Goal: Complete application form

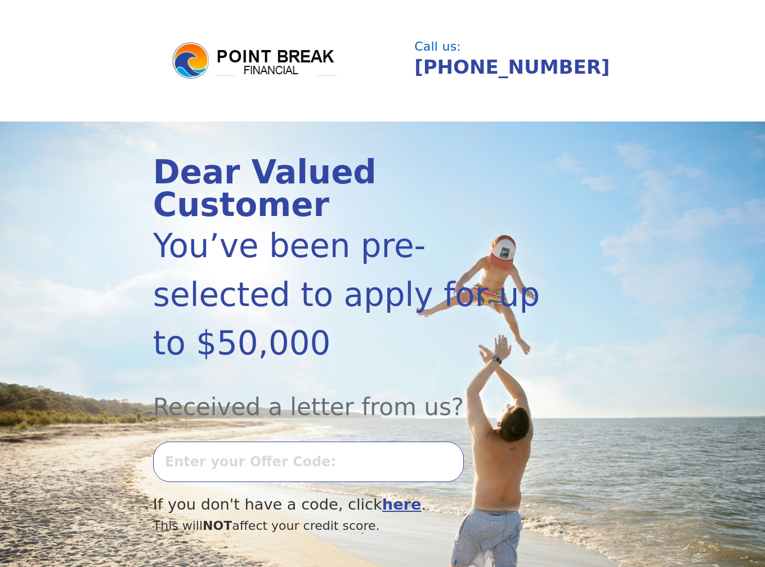
click at [346, 442] on input "text" at bounding box center [308, 462] width 311 height 41
type input "0820K-211517"
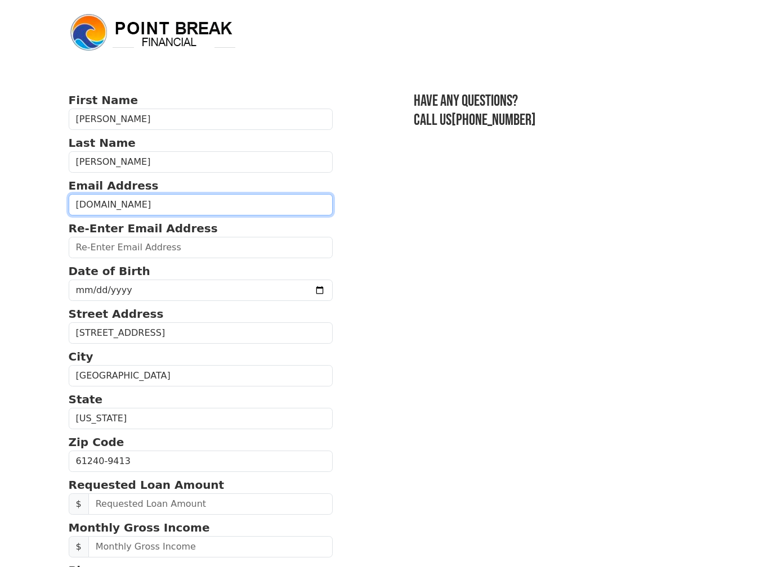
type input "[DOMAIN_NAME]"
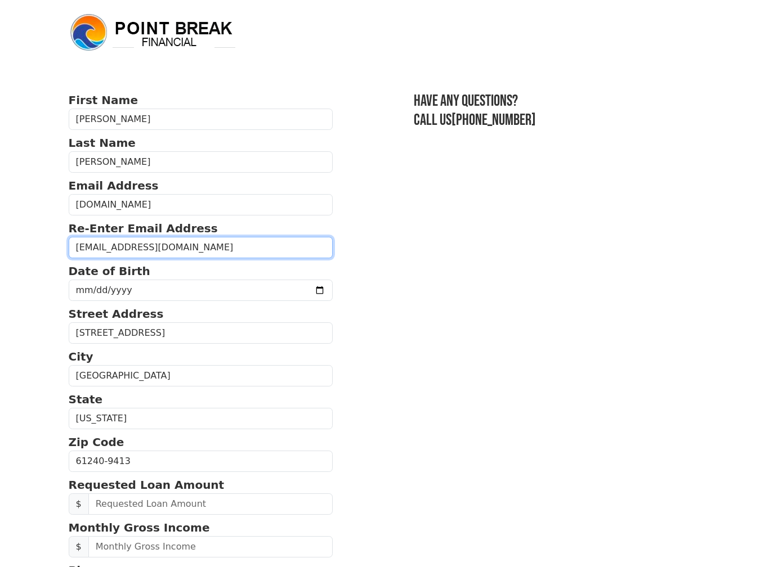
type input "[EMAIL_ADDRESS][DOMAIN_NAME]"
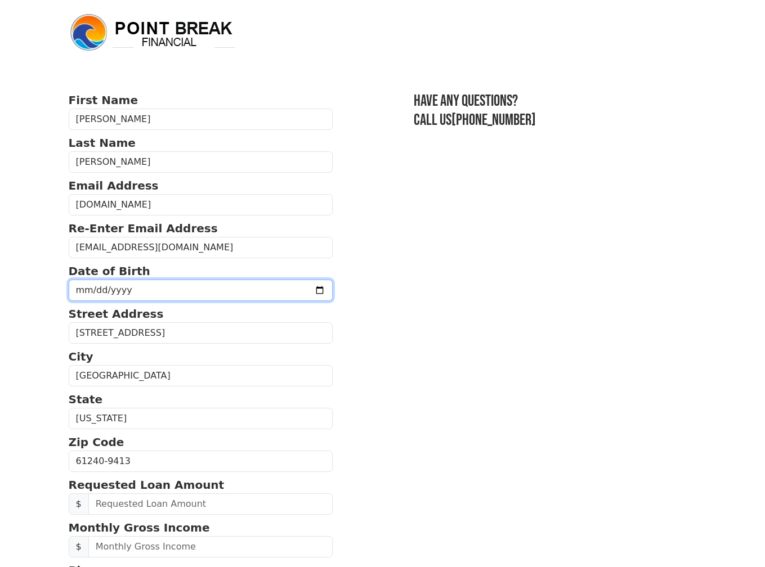
click at [172, 293] on input "date" at bounding box center [201, 290] width 264 height 21
click at [83, 296] on input "[DATE]" at bounding box center [201, 290] width 264 height 21
click at [82, 294] on input "[DATE]" at bounding box center [201, 290] width 264 height 21
click at [97, 293] on input "[DATE]" at bounding box center [201, 290] width 264 height 21
click at [81, 295] on input "[DATE]" at bounding box center [201, 290] width 264 height 21
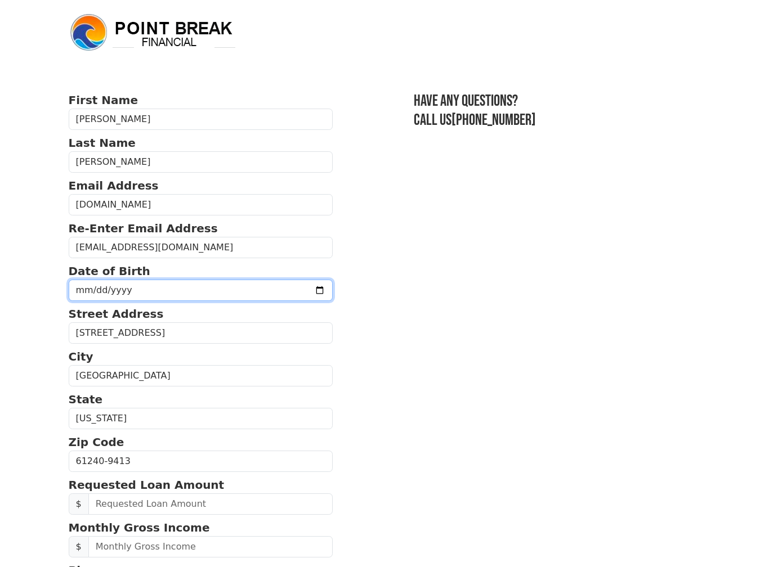
click at [81, 295] on input "[DATE]" at bounding box center [201, 290] width 264 height 21
click at [97, 297] on input "[DATE]" at bounding box center [201, 290] width 264 height 21
click at [81, 294] on input "[DATE]" at bounding box center [201, 290] width 264 height 21
click at [115, 294] on input "[DATE]" at bounding box center [201, 290] width 264 height 21
click at [81, 295] on input "0057-08-14" at bounding box center [201, 290] width 264 height 21
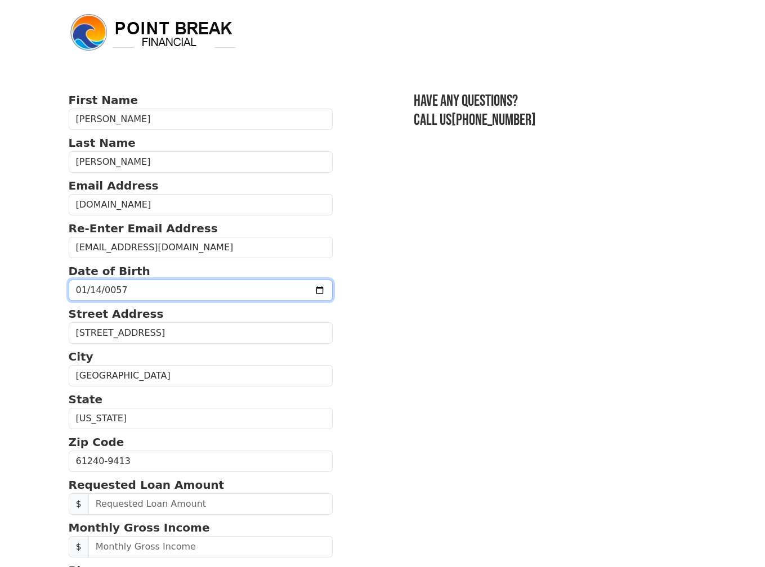
type input "0057-09-14"
click at [110, 294] on input "0057-09-14" at bounding box center [201, 290] width 264 height 21
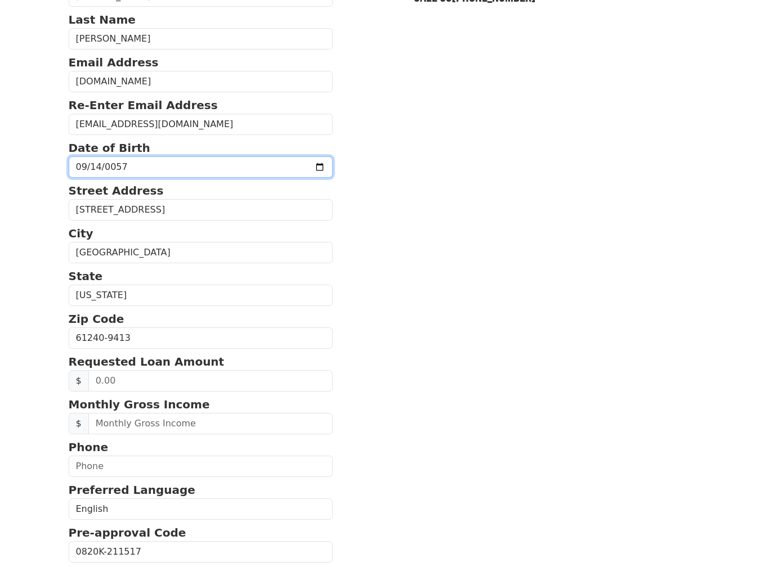
scroll to position [124, 0]
type input "[DATE]"
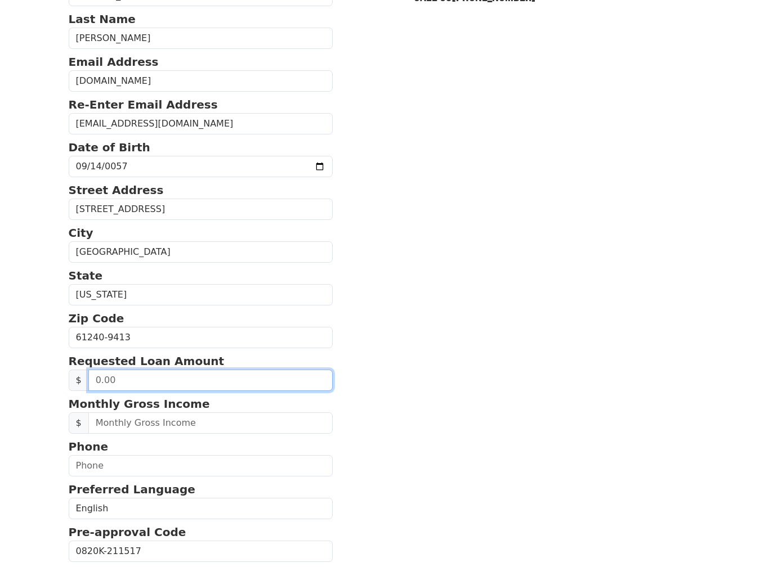
click at [204, 389] on input "text" at bounding box center [210, 380] width 245 height 21
type input "20,000.00"
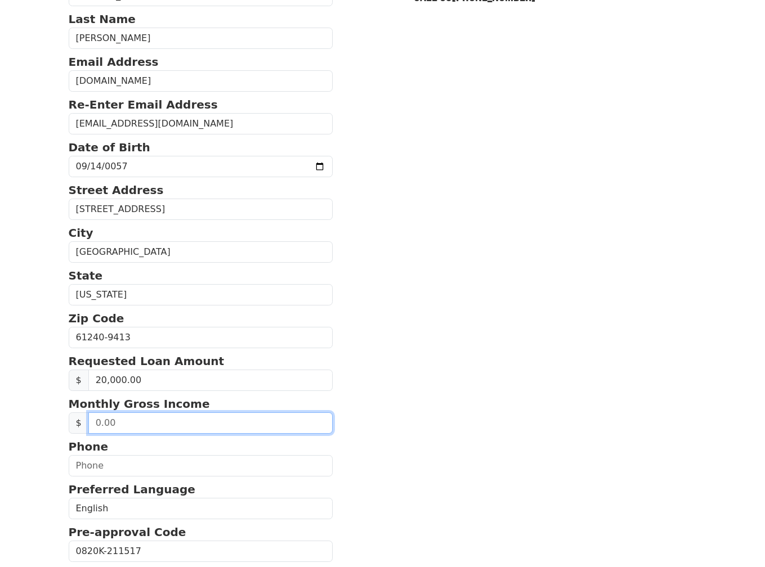
click at [175, 434] on input "text" at bounding box center [210, 422] width 245 height 21
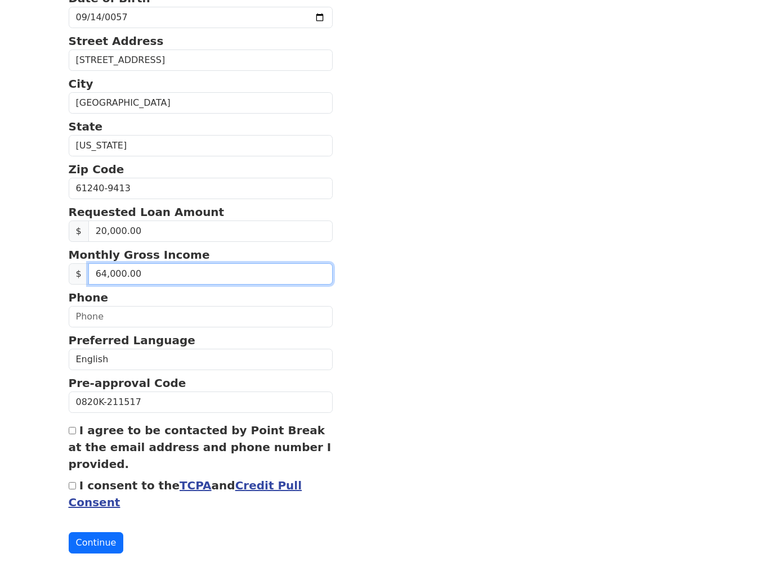
scroll to position [277, 0]
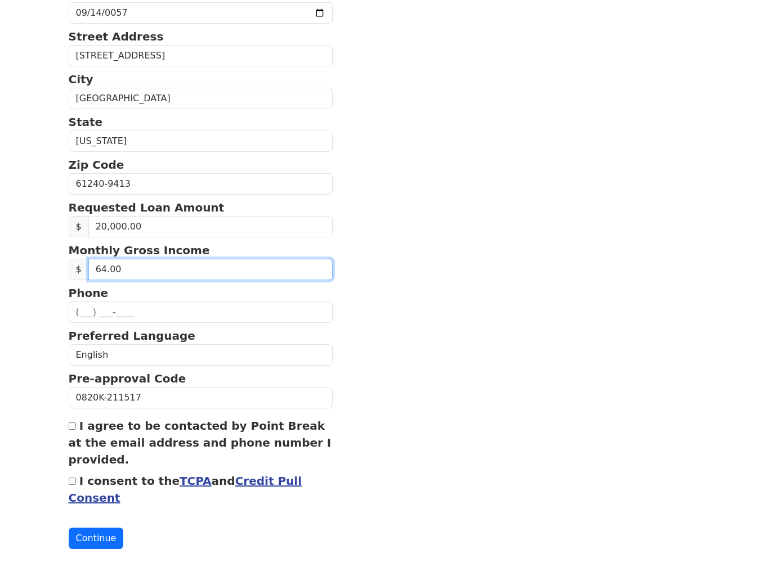
type input "6.00"
type input "64,000.00"
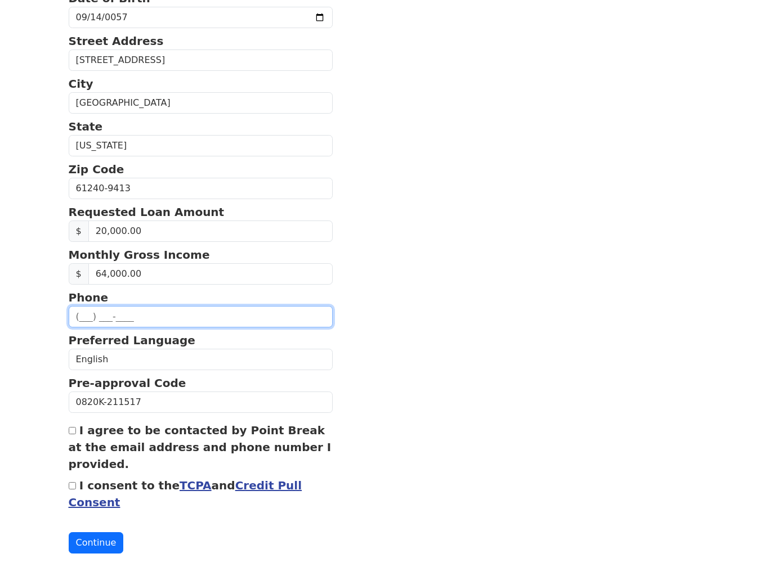
scroll to position [271, 0]
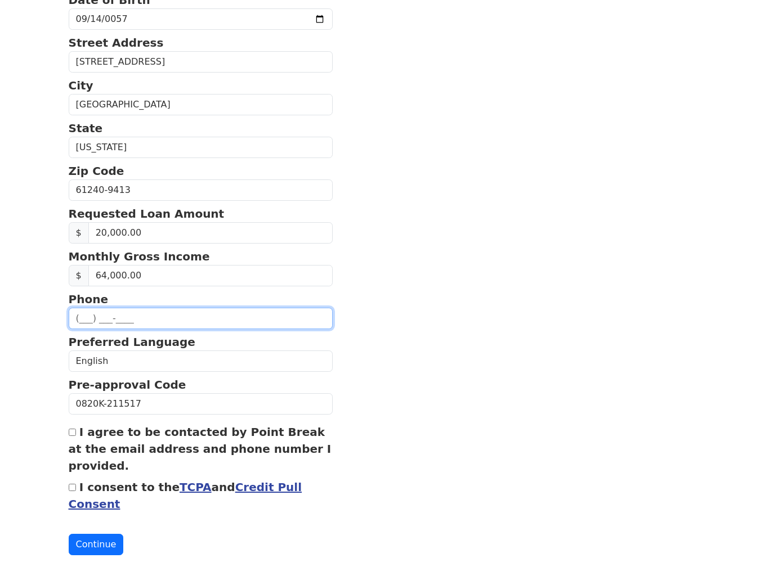
click at [87, 327] on input "text" at bounding box center [201, 318] width 264 height 21
type input "[PHONE_NUMBER]"
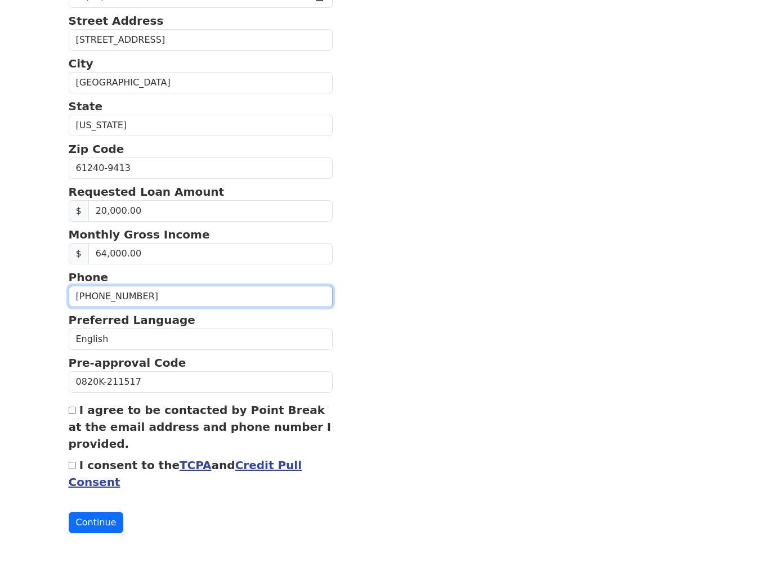
scroll to position [303, 0]
click at [71, 411] on input "I agree to be contacted by Point Break at the email address and phone number I …" at bounding box center [72, 410] width 7 height 7
checkbox input "true"
